Goal: Information Seeking & Learning: Learn about a topic

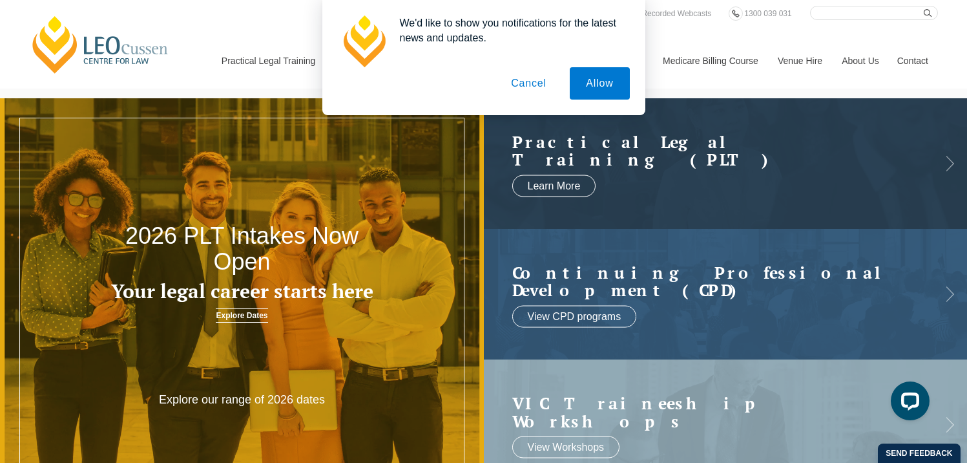
click at [516, 83] on button "Cancel" at bounding box center [529, 83] width 68 height 32
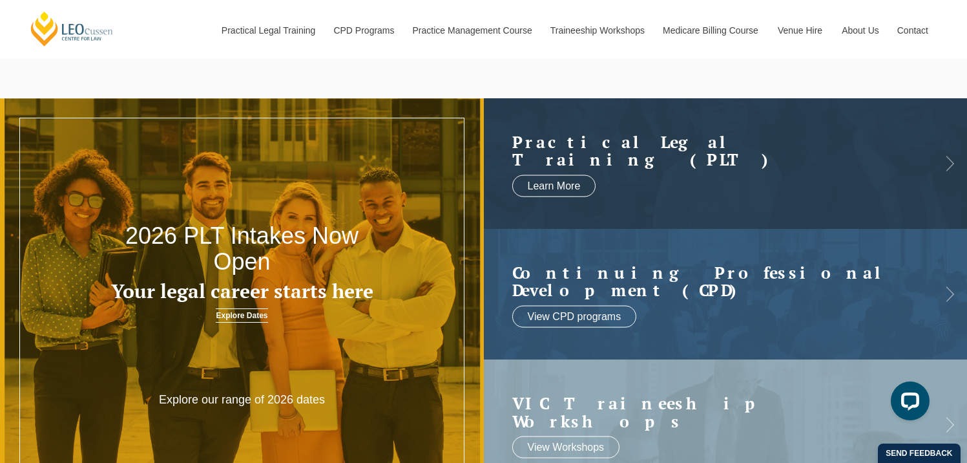
scroll to position [1, 0]
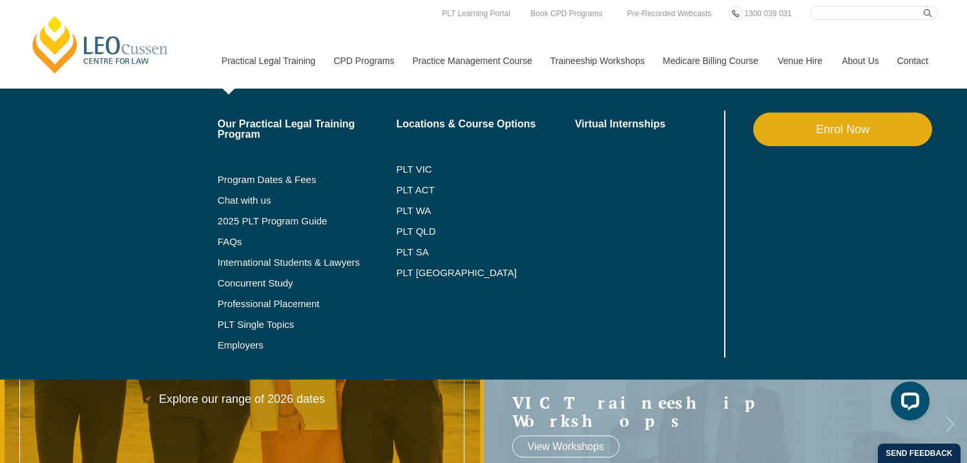
click at [257, 56] on link "Practical Legal Training" at bounding box center [268, 61] width 112 height 56
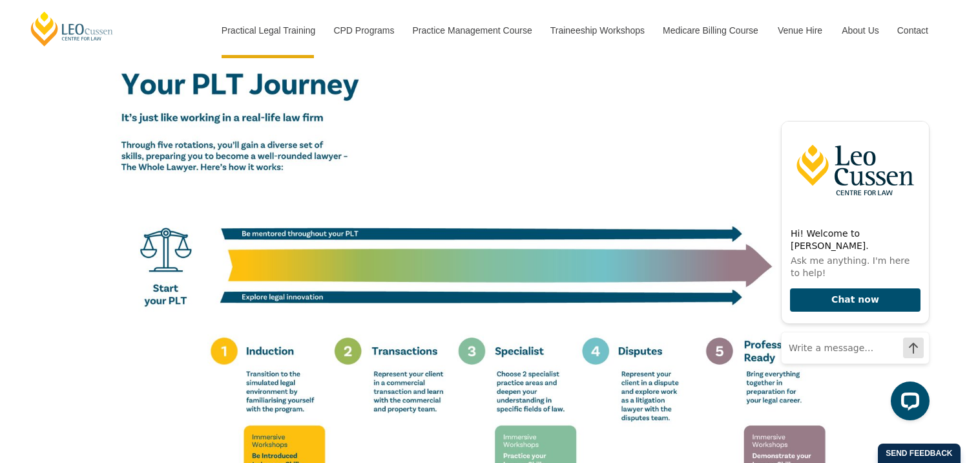
scroll to position [2193, 0]
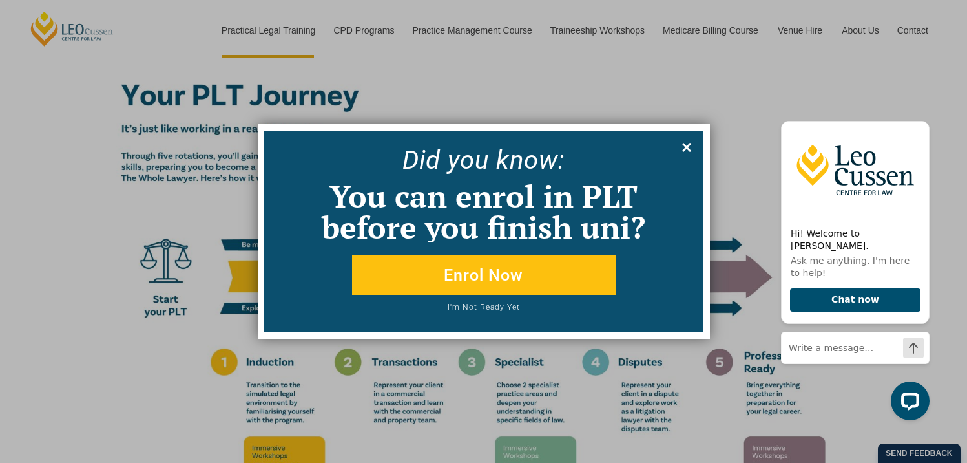
click at [688, 149] on icon at bounding box center [686, 147] width 9 height 9
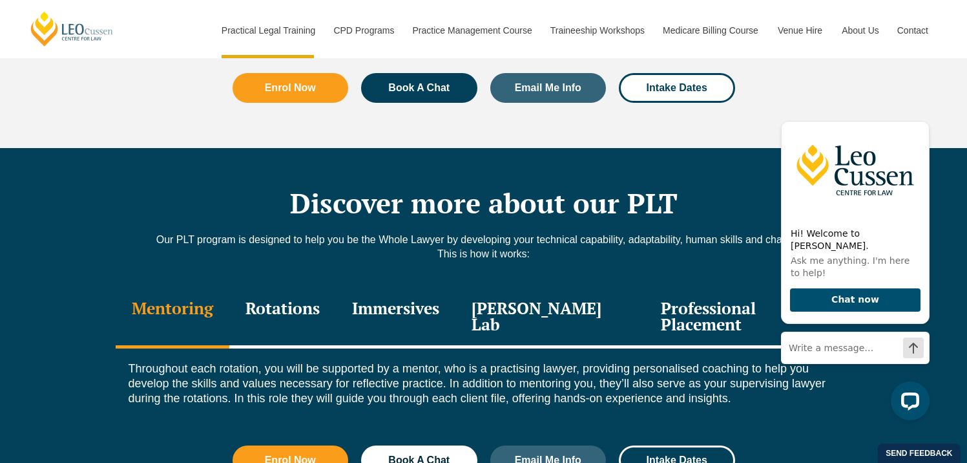
scroll to position [1659, 0]
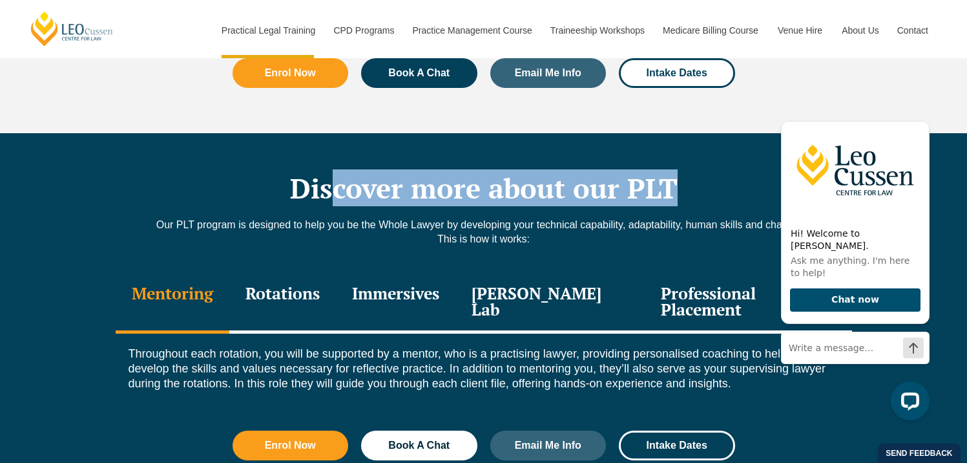
drag, startPoint x: 662, startPoint y: 162, endPoint x: 736, endPoint y: 160, distance: 73.7
click at [736, 172] on h2 "Discover more about our PLT" at bounding box center [484, 188] width 737 height 32
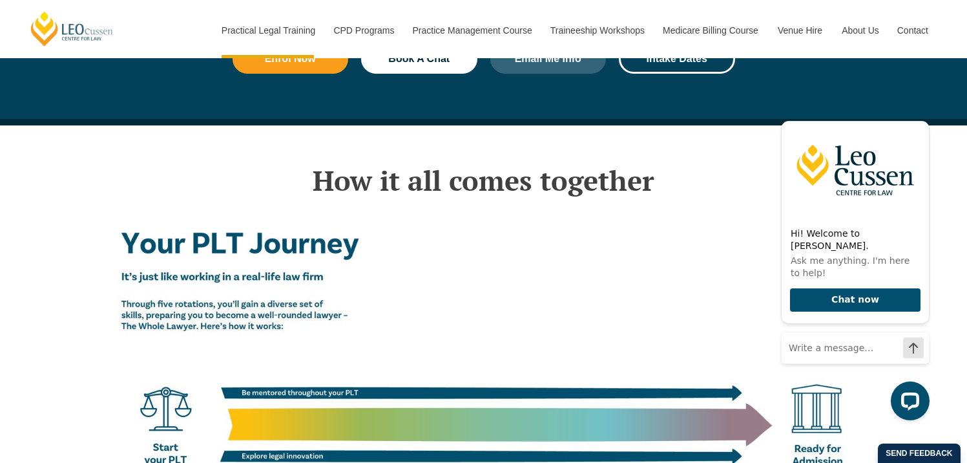
scroll to position [2047, 0]
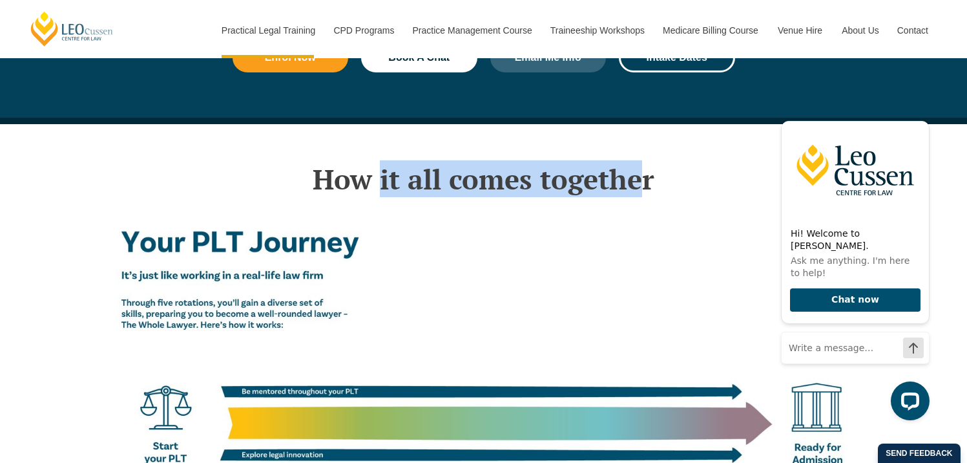
drag, startPoint x: 487, startPoint y: 143, endPoint x: 379, endPoint y: 145, distance: 107.9
click at [379, 163] on h2 "How it all comes together" at bounding box center [484, 179] width 737 height 32
drag, startPoint x: 341, startPoint y: 137, endPoint x: 752, endPoint y: 142, distance: 411.0
click at [743, 163] on h2 "How it all comes together" at bounding box center [484, 179] width 737 height 32
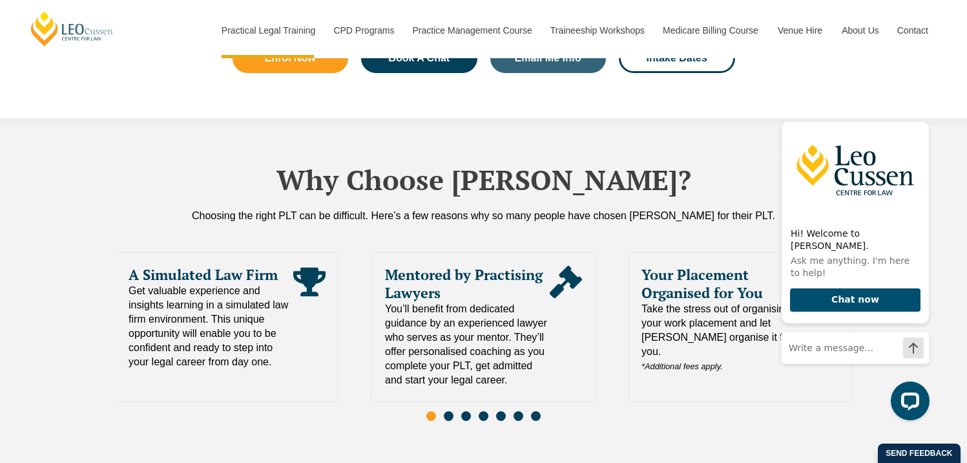
scroll to position [2715, 0]
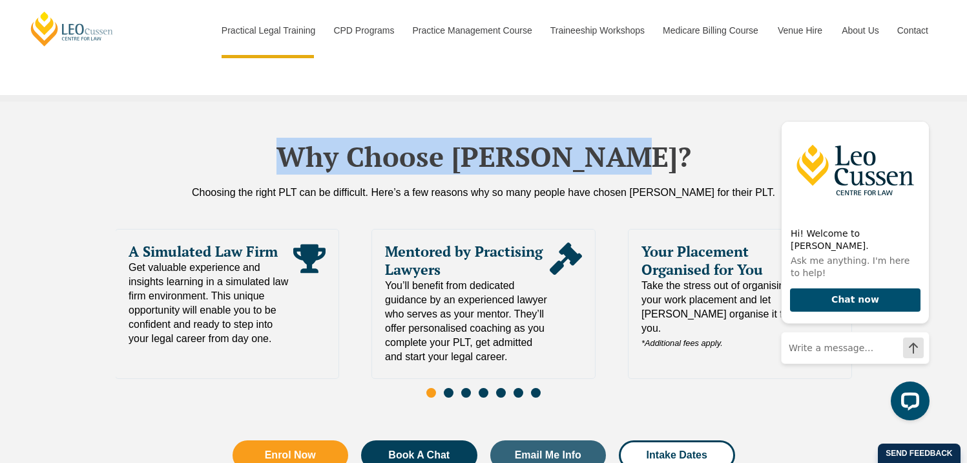
drag, startPoint x: 323, startPoint y: 106, endPoint x: 701, endPoint y: 118, distance: 378.2
click at [706, 140] on h2 "Why Choose [PERSON_NAME]?" at bounding box center [484, 156] width 737 height 32
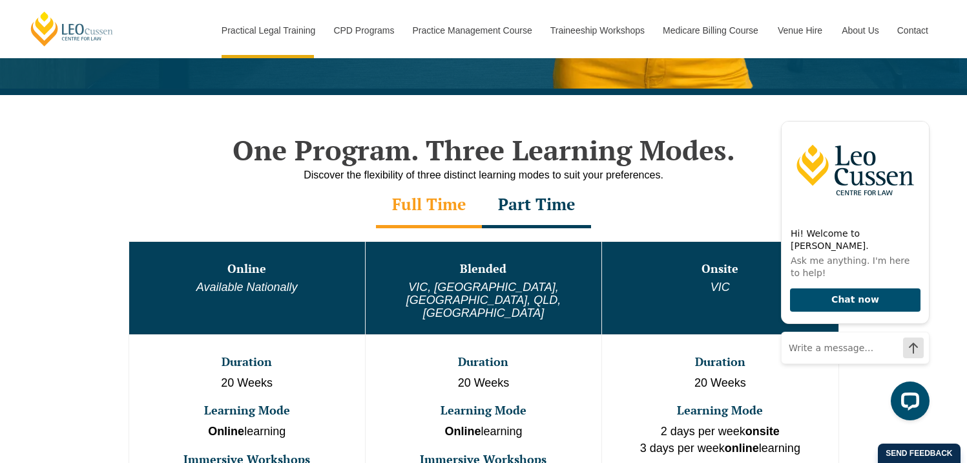
scroll to position [0, 0]
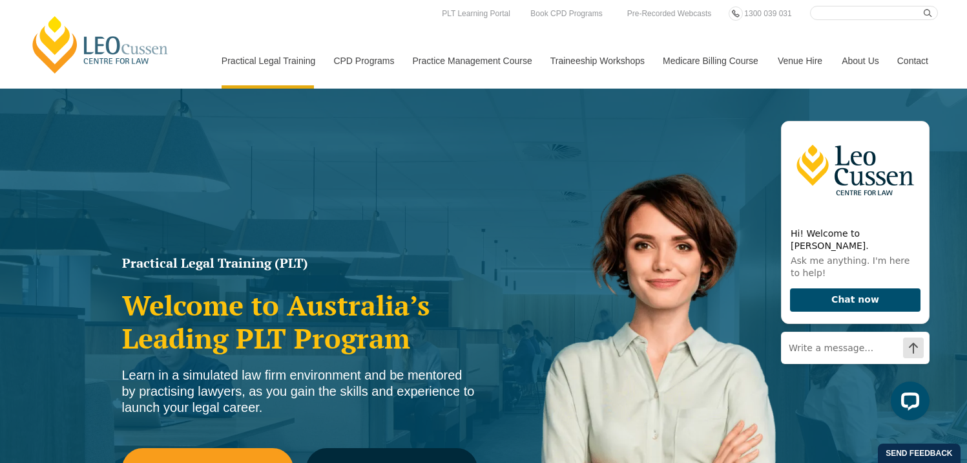
click at [63, 397] on div "Practical Legal Training (PLT) Welcome to Australia’s Leading PLT Program Learn…" at bounding box center [483, 373] width 967 height 569
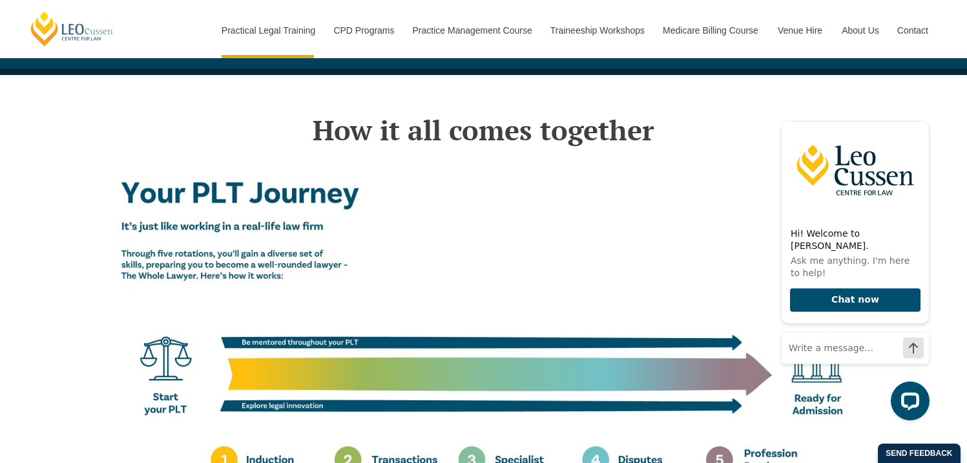
scroll to position [2097, 0]
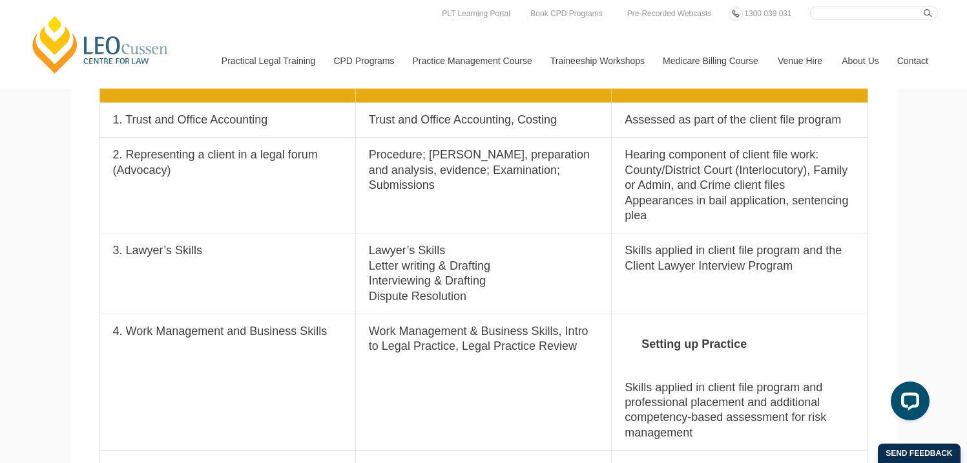
scroll to position [1121, 0]
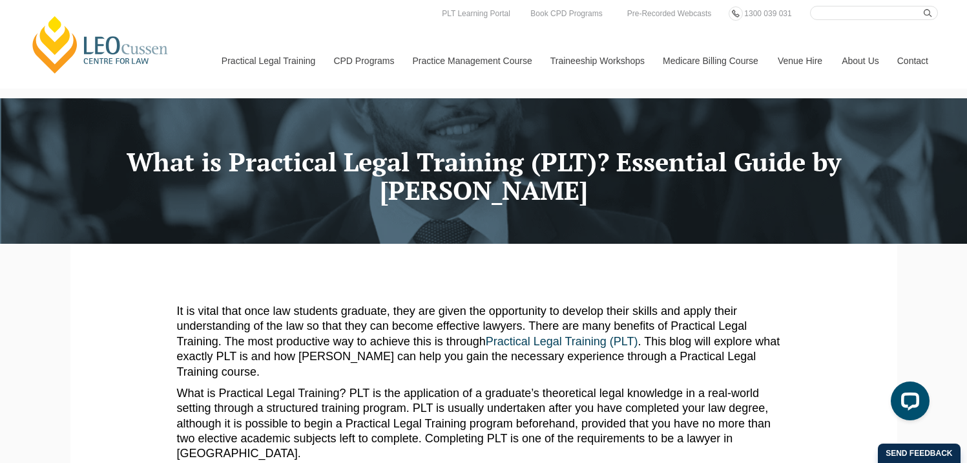
click at [103, 56] on link "[PERSON_NAME] Centre for Law" at bounding box center [100, 44] width 143 height 61
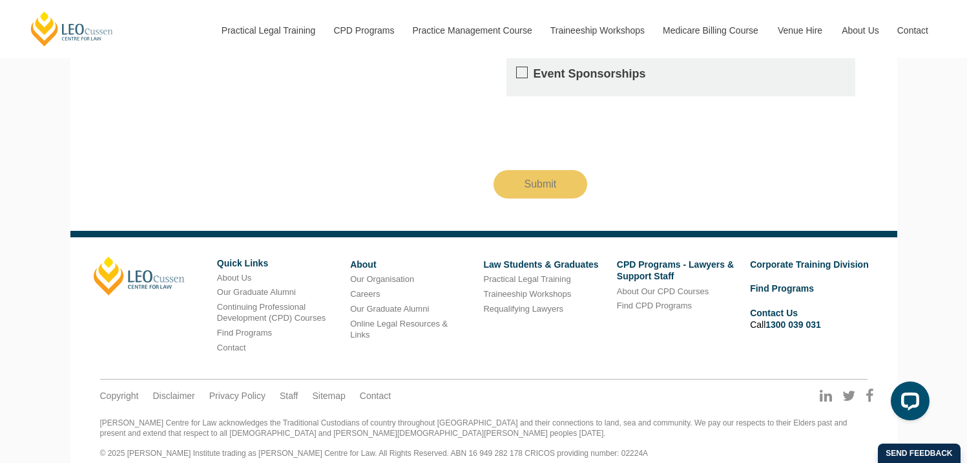
scroll to position [374, 0]
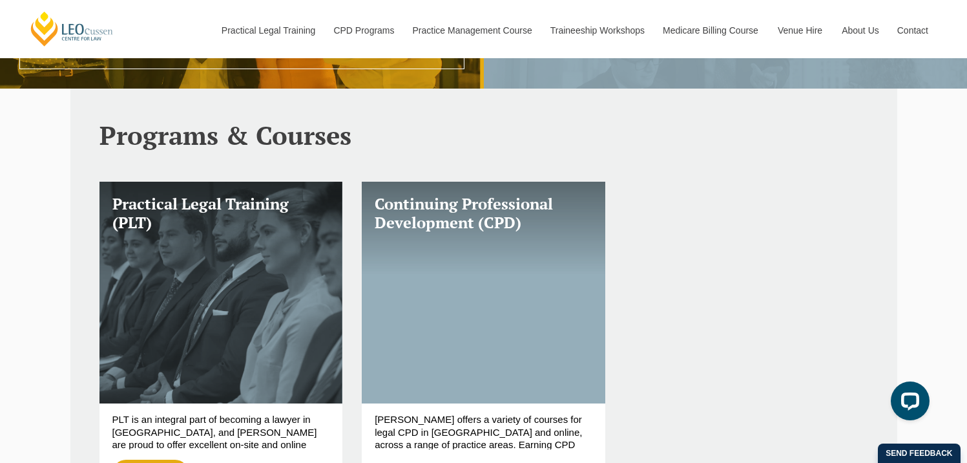
scroll to position [1909, 0]
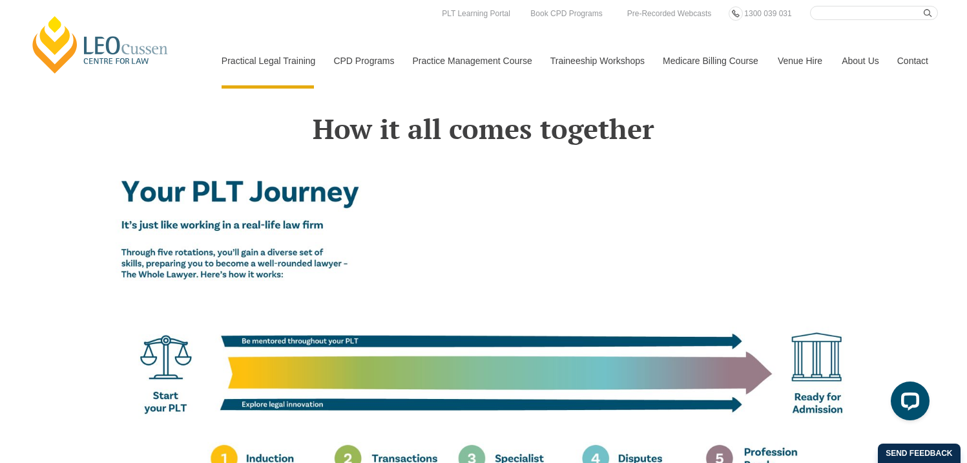
click at [117, 45] on link "[PERSON_NAME] Centre for Law" at bounding box center [100, 44] width 143 height 61
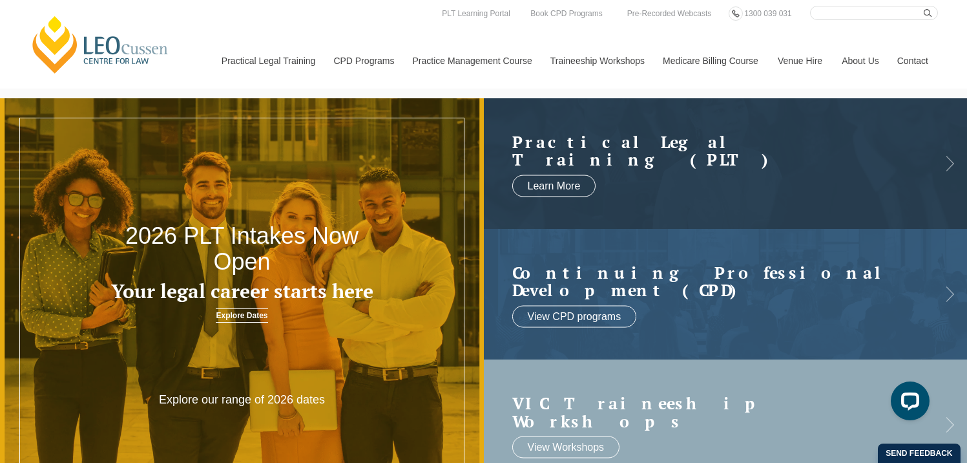
click at [0, 0] on li "Virtual Internships" at bounding box center [0, 0] width 0 height 0
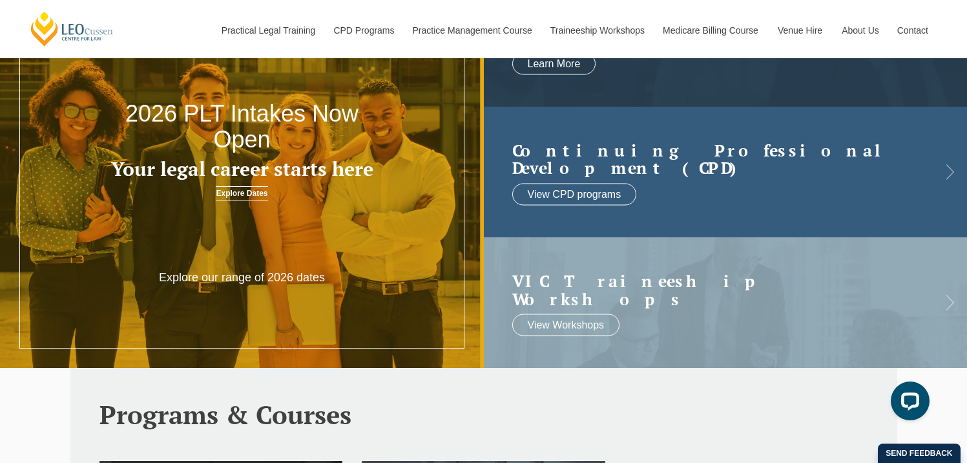
scroll to position [154, 0]
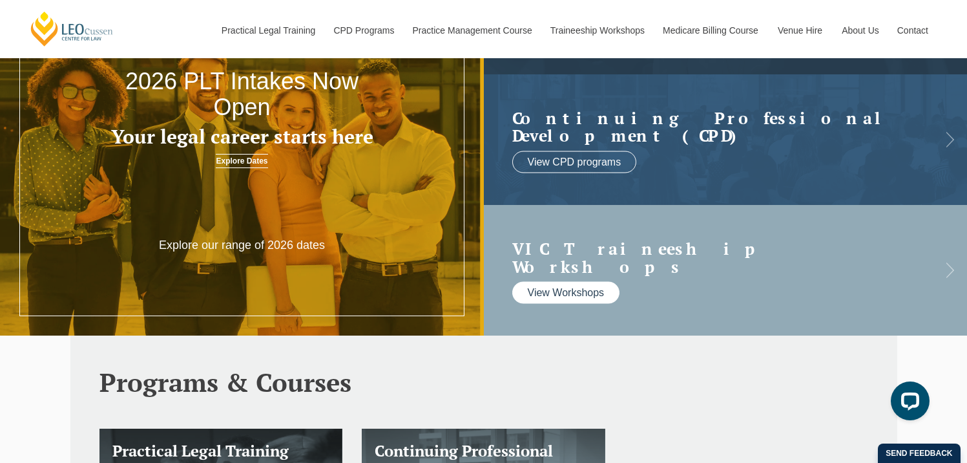
click at [563, 282] on link "View Workshops" at bounding box center [566, 293] width 108 height 22
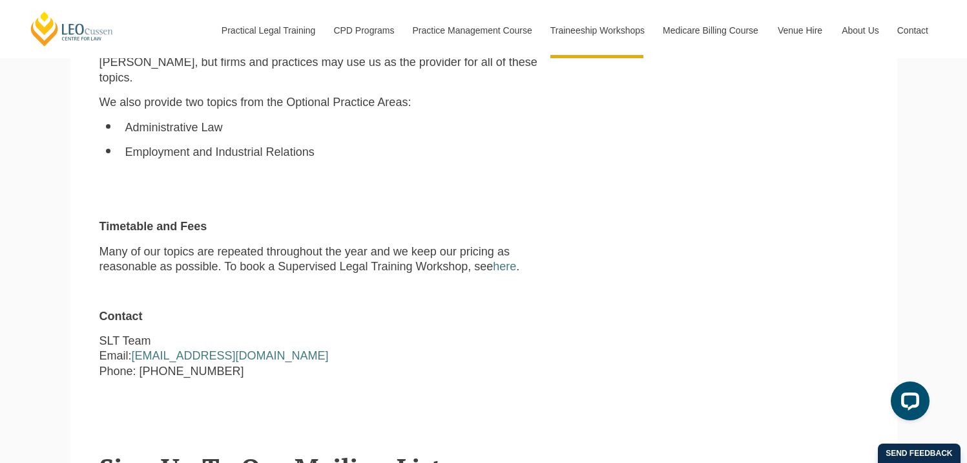
scroll to position [1178, 0]
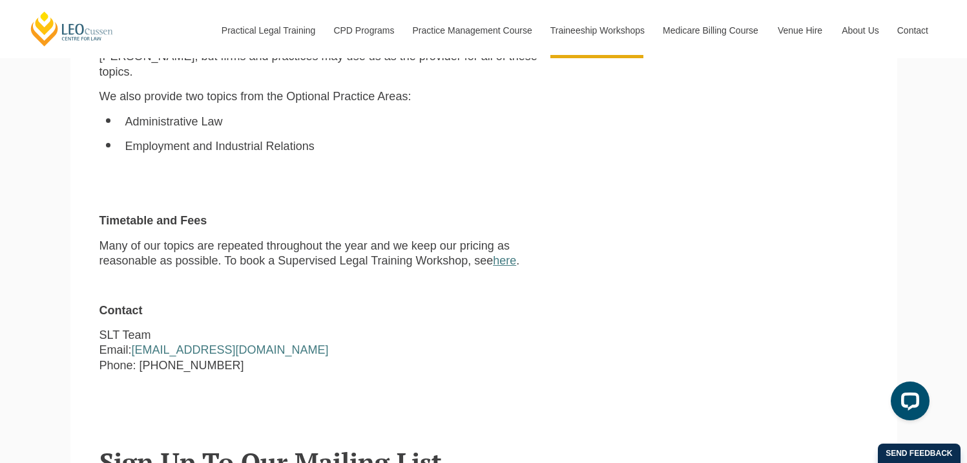
click at [493, 254] on link "here" at bounding box center [504, 260] width 23 height 13
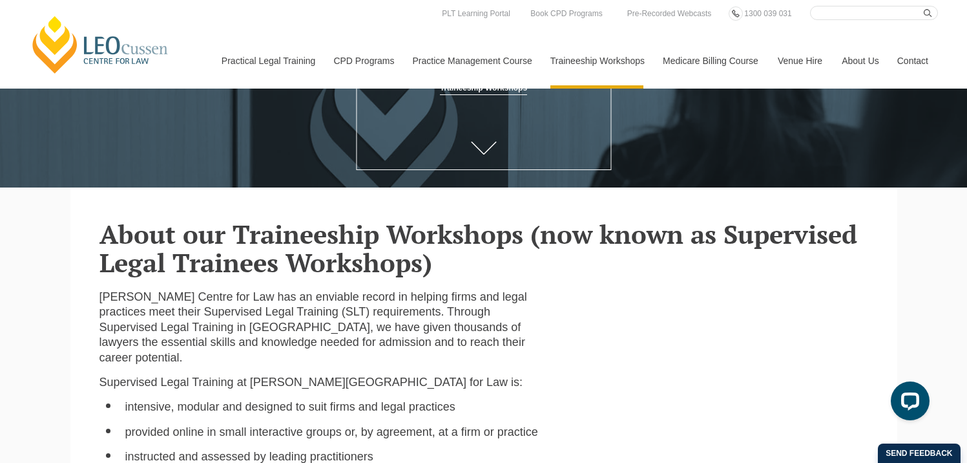
scroll to position [0, 0]
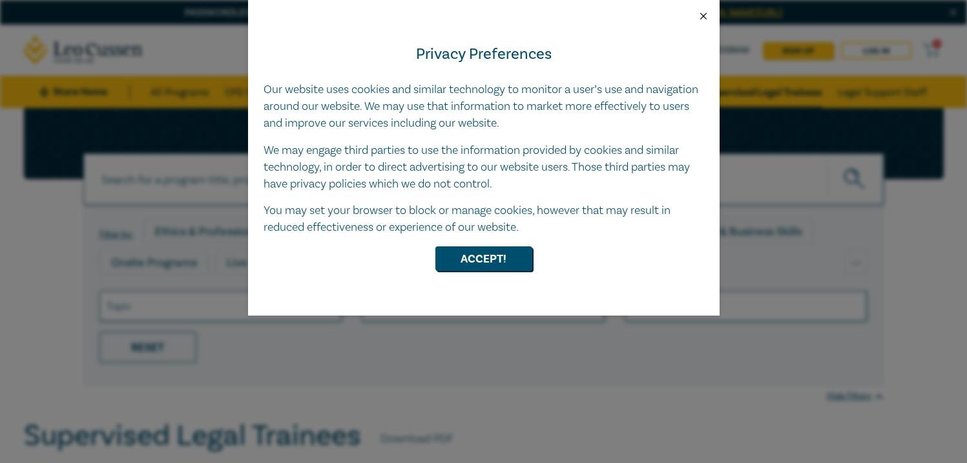
click at [703, 17] on button "Close" at bounding box center [704, 16] width 12 height 12
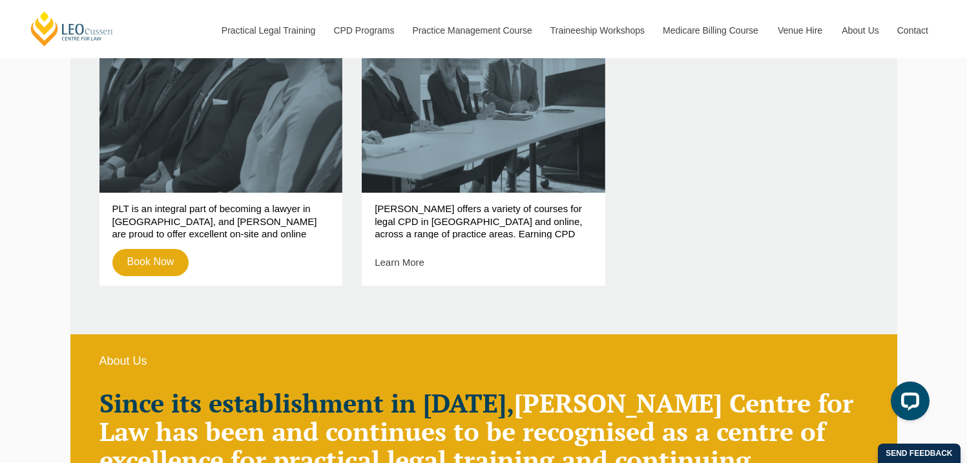
scroll to position [613, 0]
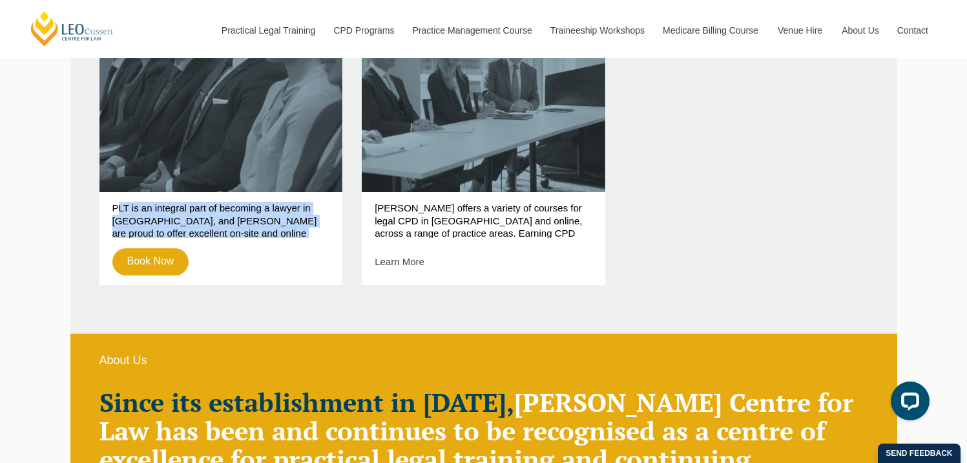
drag, startPoint x: 112, startPoint y: 205, endPoint x: 216, endPoint y: 251, distance: 113.7
click at [322, 236] on p "PLT is an integral part of becoming a lawyer in Australia, and Leo Cussen are p…" at bounding box center [221, 220] width 218 height 36
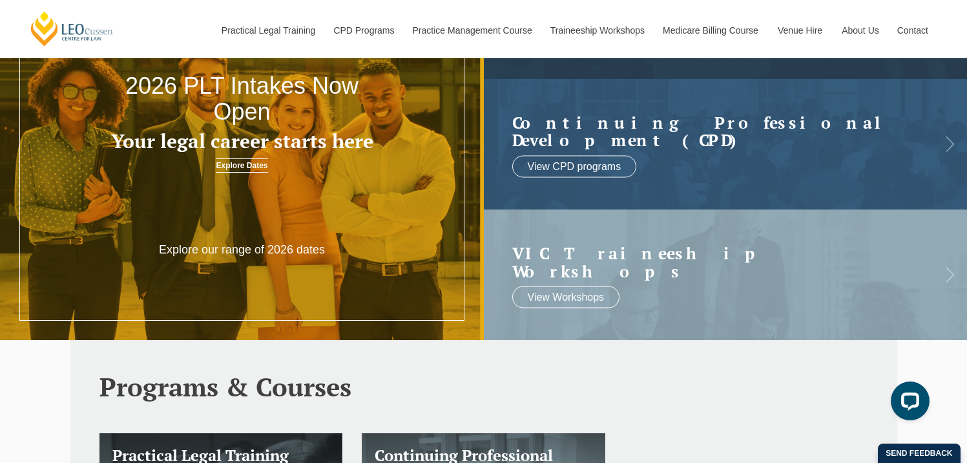
scroll to position [157, 0]
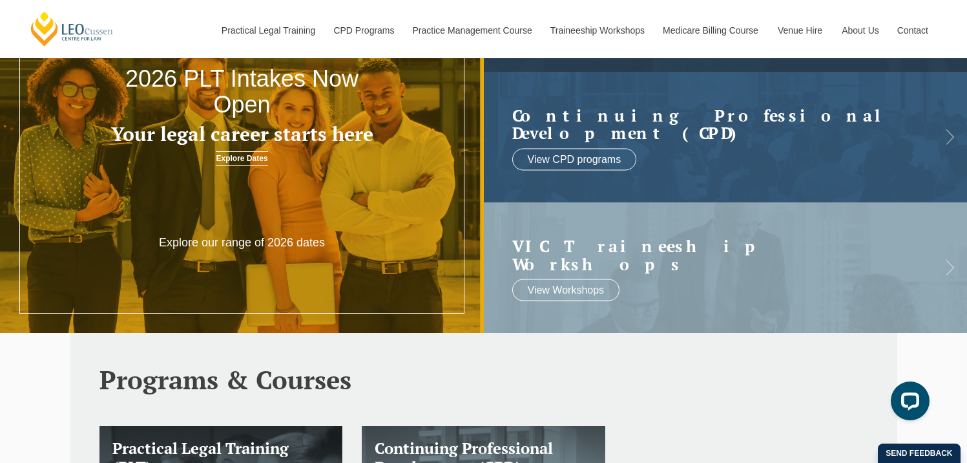
click at [247, 242] on p "Explore our range of 2026 dates" at bounding box center [242, 242] width 194 height 15
click at [249, 243] on p "Explore our range of 2026 dates" at bounding box center [242, 242] width 194 height 15
click at [278, 242] on p "Explore our range of 2026 dates" at bounding box center [242, 242] width 194 height 15
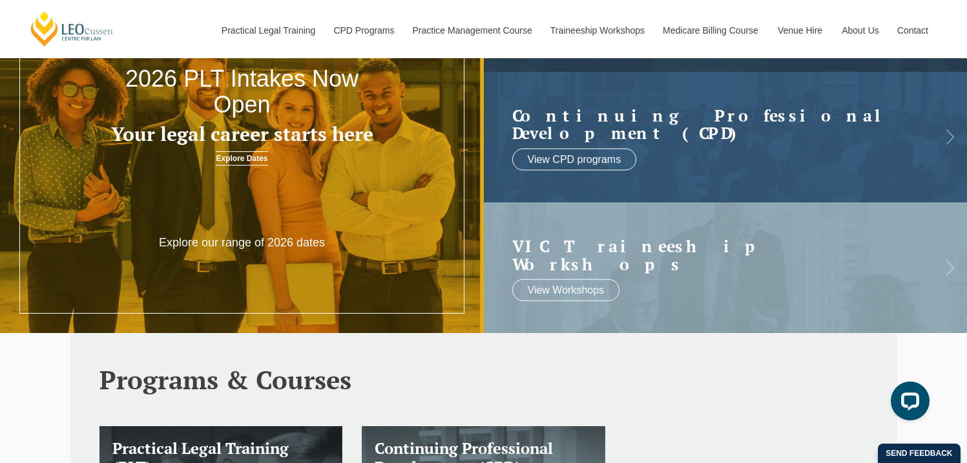
drag, startPoint x: 278, startPoint y: 242, endPoint x: 188, endPoint y: 234, distance: 90.2
click at [235, 238] on p "Explore our range of 2026 dates" at bounding box center [242, 242] width 194 height 15
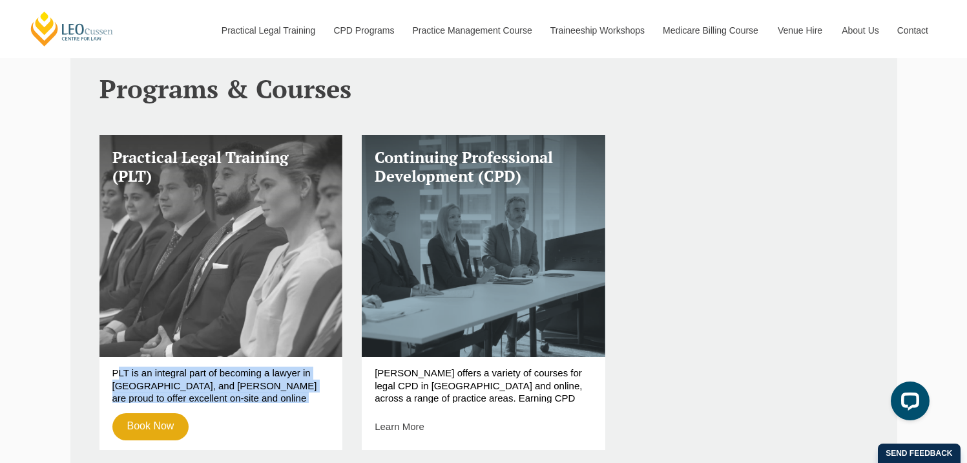
scroll to position [449, 0]
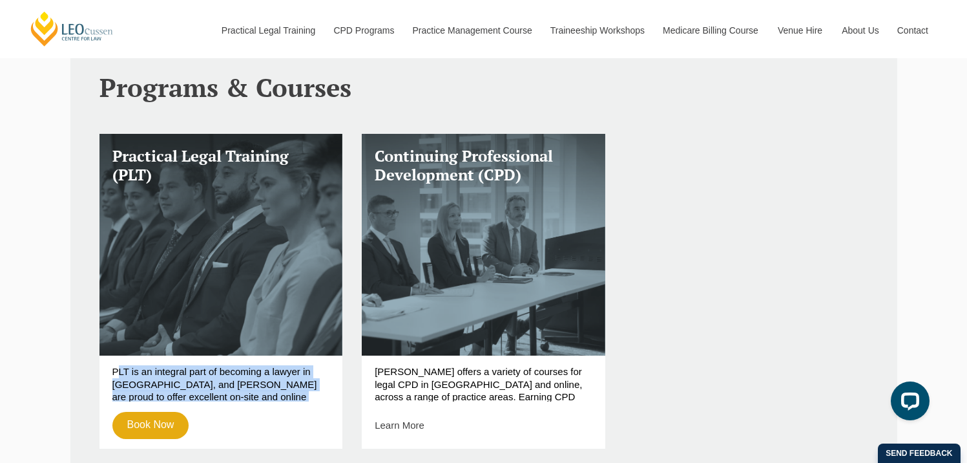
click at [175, 365] on p "PLT is an integral part of becoming a lawyer in Australia, and Leo Cussen are p…" at bounding box center [221, 383] width 218 height 36
drag, startPoint x: 189, startPoint y: 370, endPoint x: 322, endPoint y: 393, distance: 135.0
click at [331, 394] on div "PLT is an integral part of becoming a lawyer in Australia, and Leo Cussen are p…" at bounding box center [222, 401] width 244 height 93
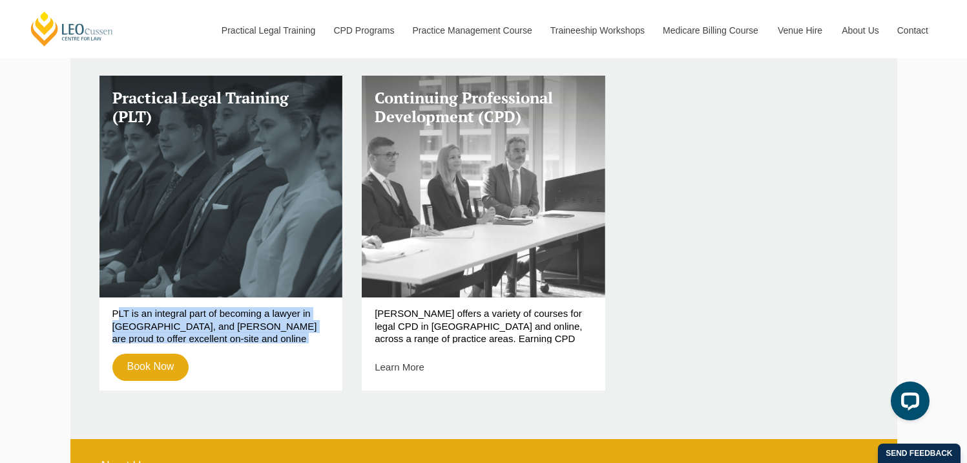
scroll to position [587, 0]
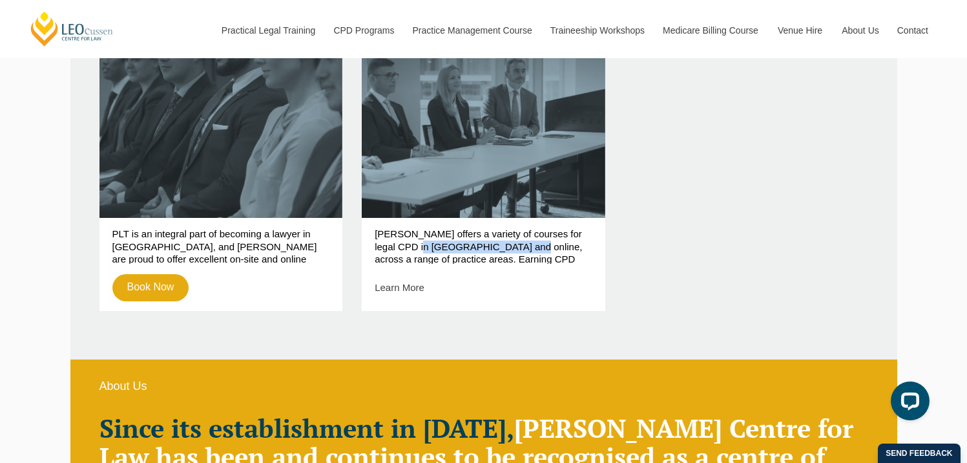
drag, startPoint x: 384, startPoint y: 246, endPoint x: 483, endPoint y: 245, distance: 99.5
click at [483, 245] on p "Leo Cussen offers a variety of courses for legal CPD in Melbourne and online, a…" at bounding box center [484, 245] width 218 height 36
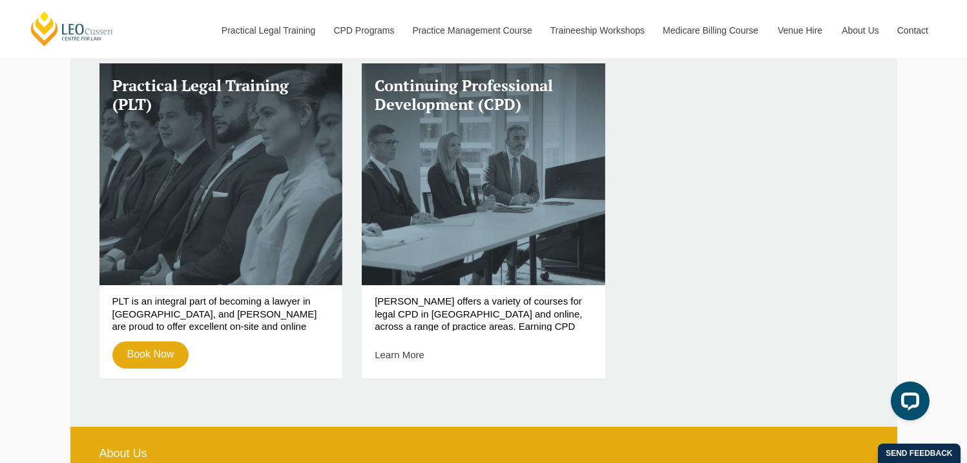
scroll to position [0, 0]
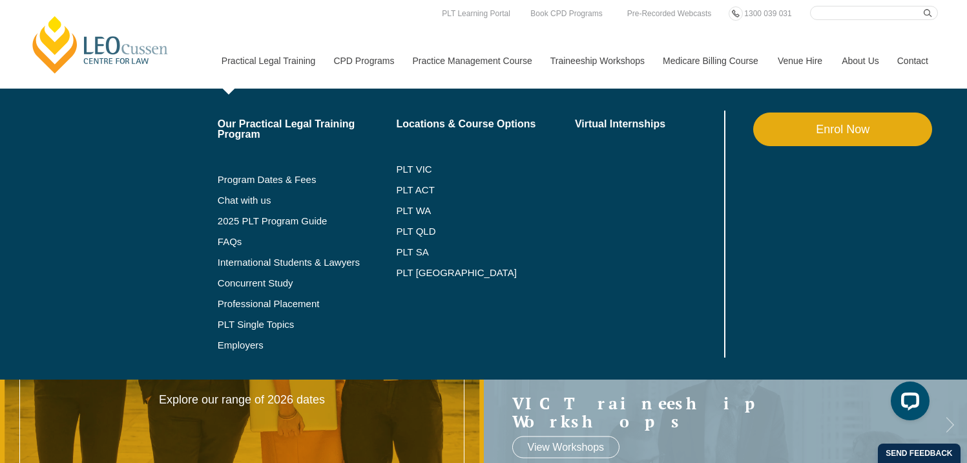
click at [254, 58] on link "Practical Legal Training" at bounding box center [268, 61] width 112 height 56
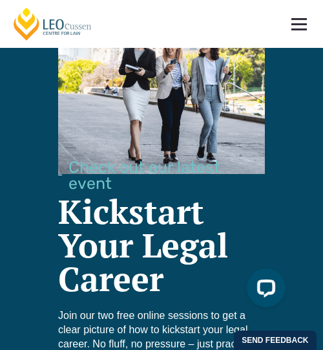
scroll to position [4810, 0]
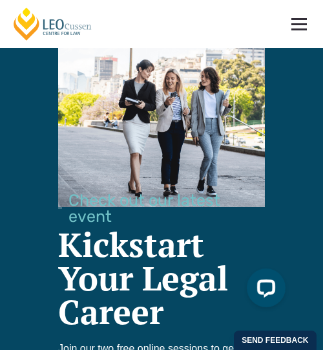
drag, startPoint x: 78, startPoint y: 145, endPoint x: 165, endPoint y: 161, distance: 88.1
click at [166, 192] on span "Check out our latest event" at bounding box center [166, 208] width 196 height 32
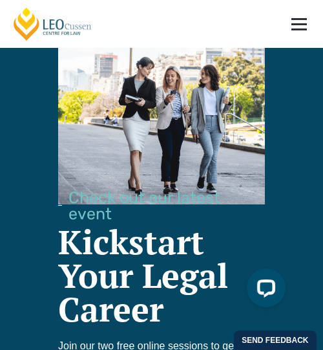
click at [88, 189] on span "Check out our latest event" at bounding box center [166, 205] width 196 height 32
click at [78, 189] on span "Check out our latest event" at bounding box center [166, 205] width 196 height 32
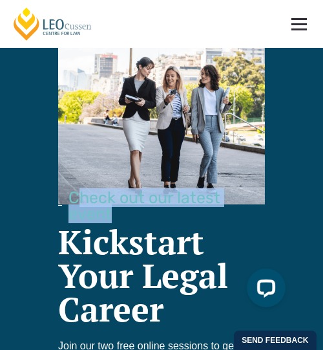
click at [78, 189] on span "Check out our latest event" at bounding box center [166, 205] width 196 height 32
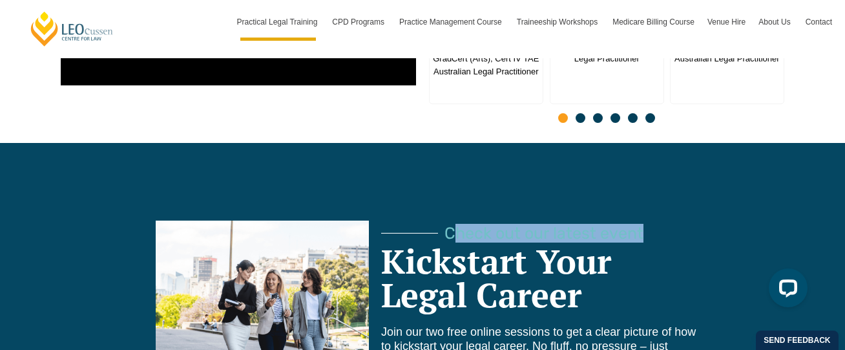
scroll to position [3540, 0]
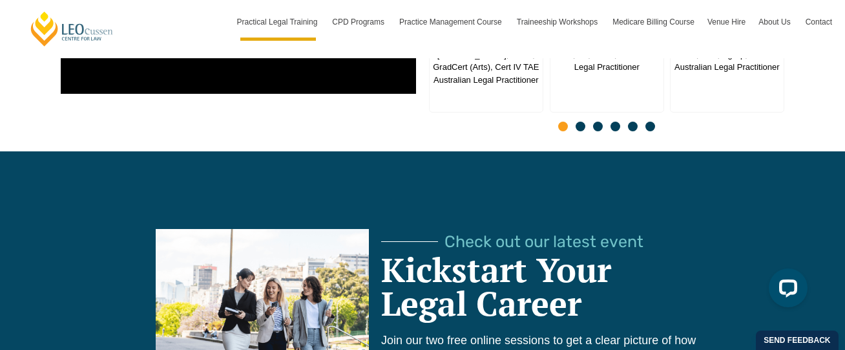
click at [697, 253] on h2 "Kickstart Your Legal Career" at bounding box center [542, 286] width 322 height 67
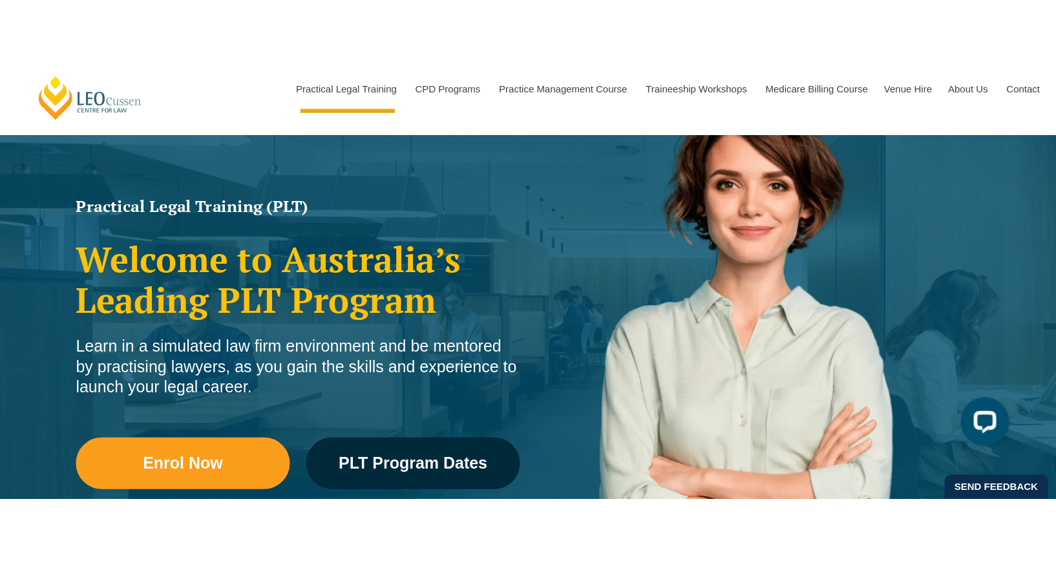
scroll to position [0, 0]
